Goal: Information Seeking & Learning: Understand process/instructions

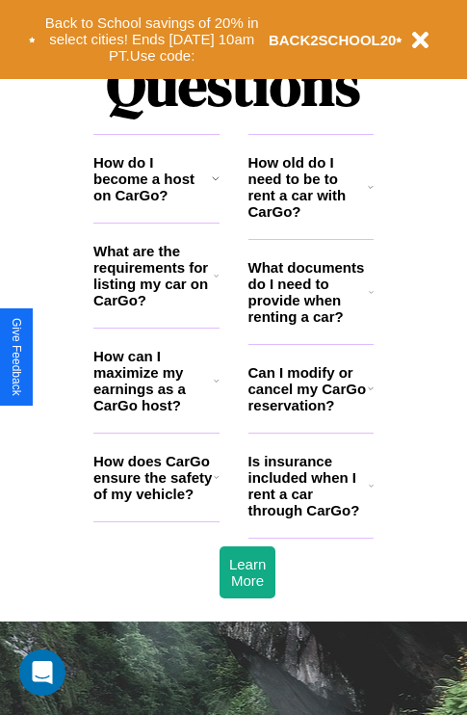
scroll to position [2335, 0]
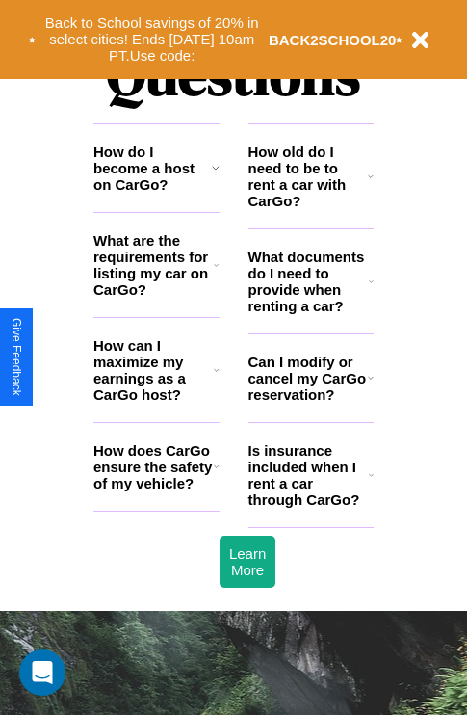
click at [216, 378] on icon at bounding box center [217, 369] width 6 height 15
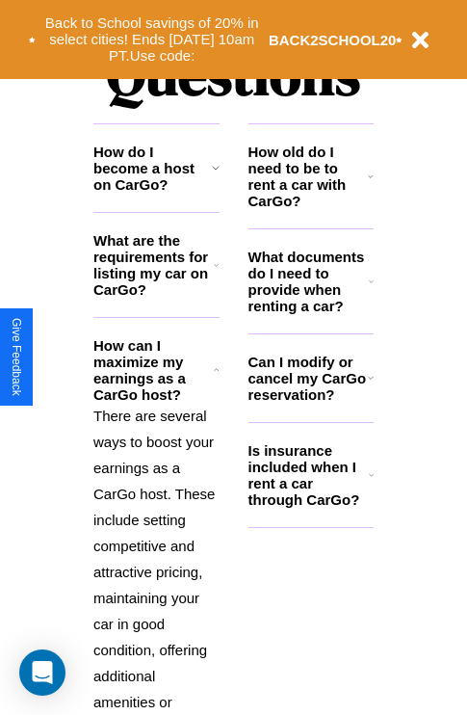
click at [156, 193] on h3 "How do I become a host on CarGo?" at bounding box center [152, 168] width 119 height 49
click at [371, 289] on icon at bounding box center [371, 281] width 5 height 15
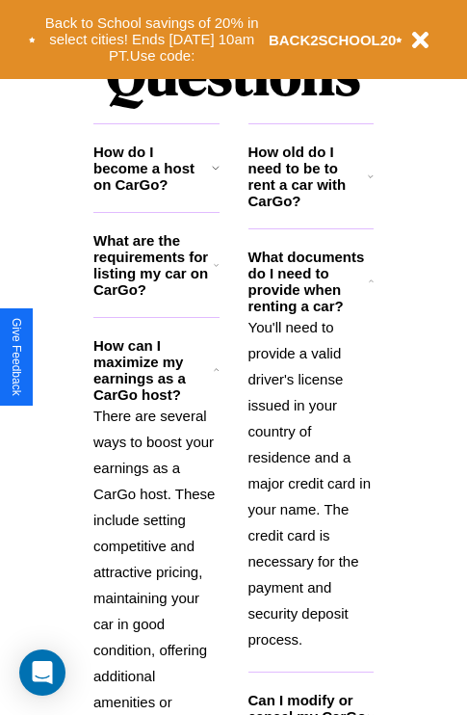
click at [216, 273] on icon at bounding box center [216, 264] width 5 height 15
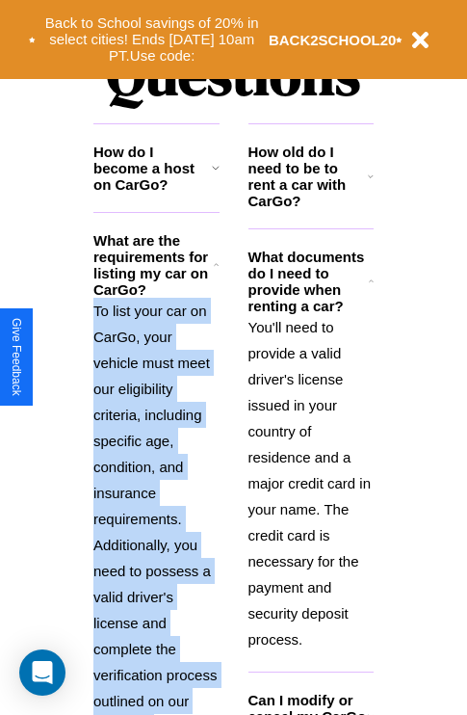
scroll to position [2375, 0]
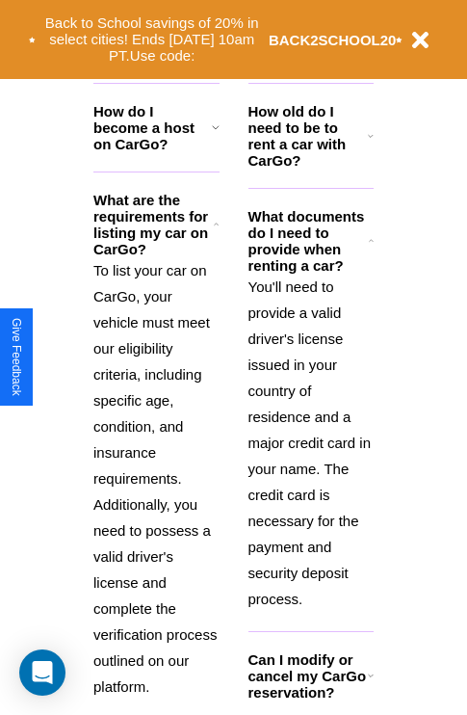
click at [370, 683] on icon at bounding box center [371, 675] width 6 height 15
click at [310, 440] on p "You'll need to provide a valid driver's license issued in your country of resid…" at bounding box center [312, 443] width 126 height 338
